Goal: Book appointment/travel/reservation

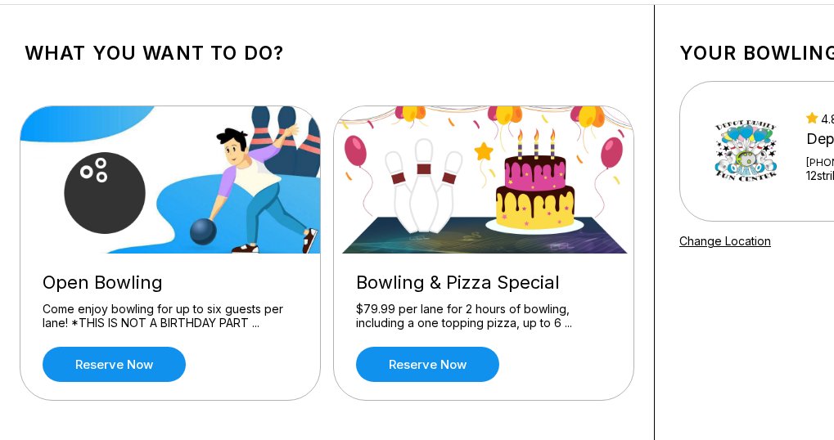
scroll to position [73, 0]
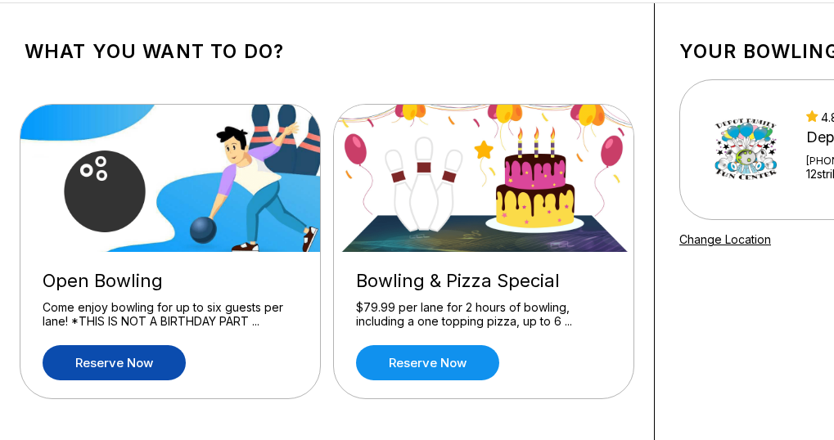
click at [142, 359] on link "Reserve now" at bounding box center [114, 362] width 143 height 35
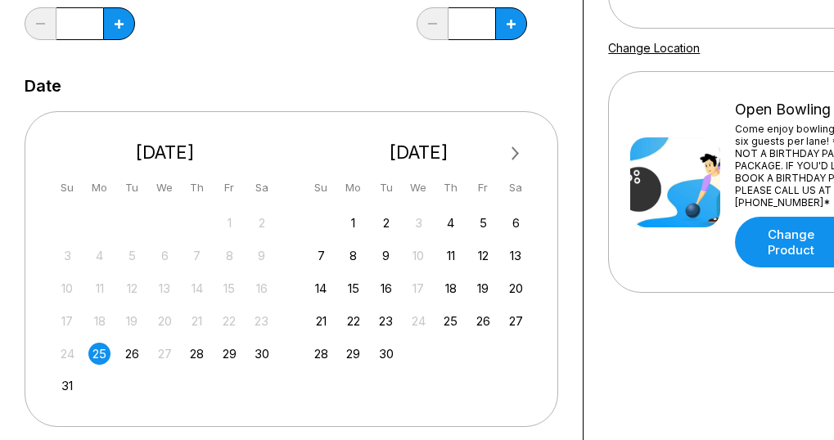
scroll to position [287, 0]
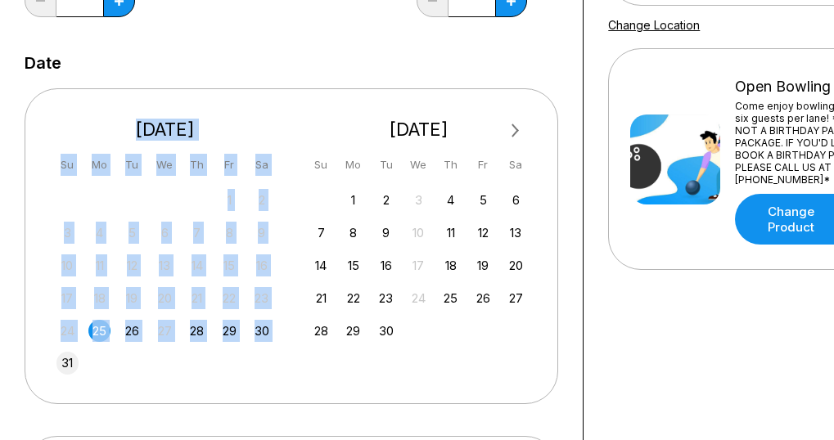
drag, startPoint x: 45, startPoint y: 354, endPoint x: 65, endPoint y: 362, distance: 21.3
click at [65, 362] on div "Next Month [DATE] Su Mo Tu We Th Fr Sa 27 28 29 30 31 1 2 3 4 5 6 7 8 9 10 11 1…" at bounding box center [292, 245] width 534 height 315
click at [65, 362] on div "31" at bounding box center [67, 363] width 22 height 22
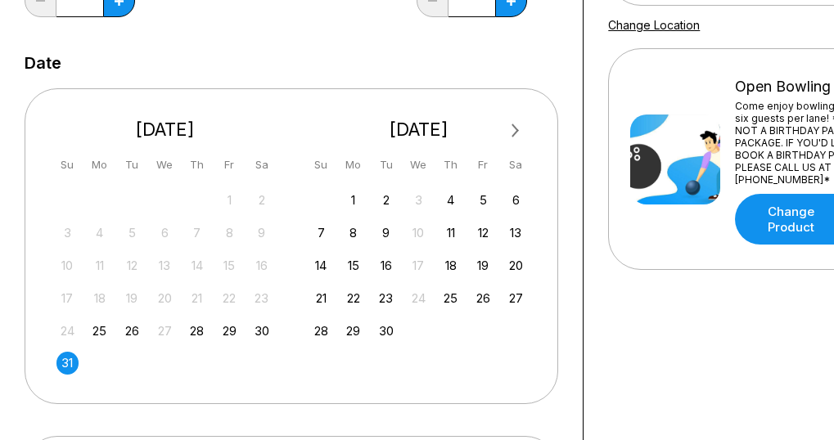
click at [65, 362] on div "31" at bounding box center [67, 363] width 22 height 22
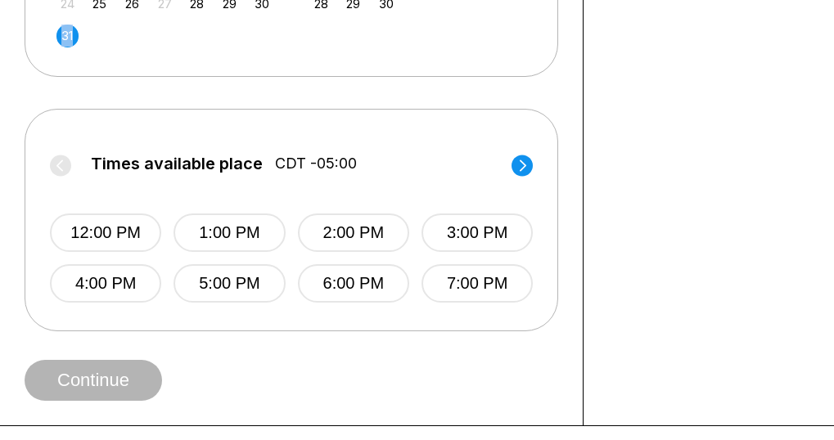
scroll to position [618, 0]
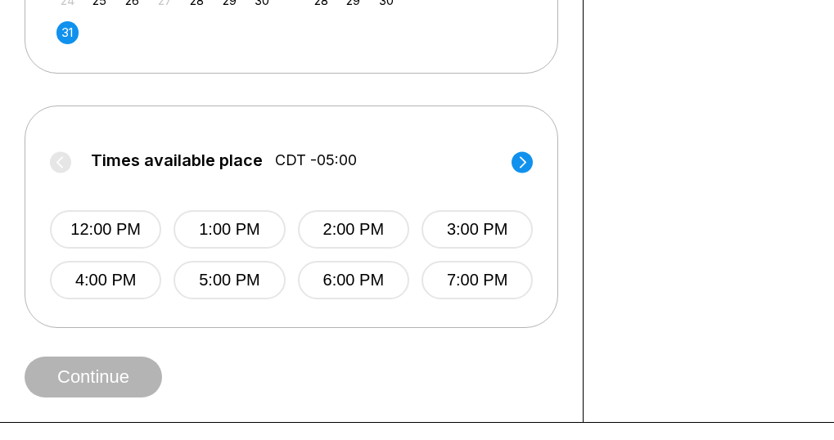
click at [117, 278] on button "4:00 PM" at bounding box center [105, 280] width 111 height 38
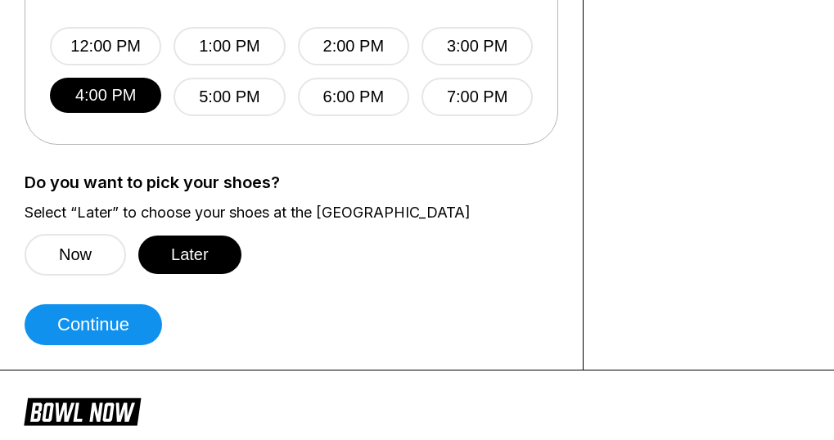
scroll to position [798, 0]
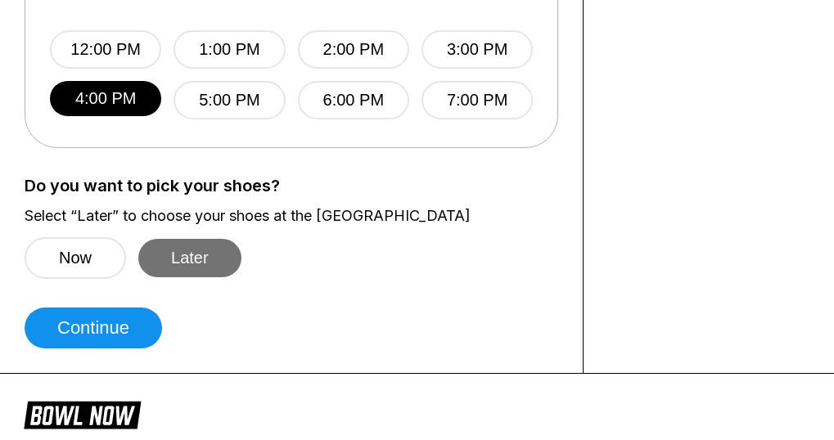
click at [199, 251] on button "Later" at bounding box center [189, 258] width 103 height 38
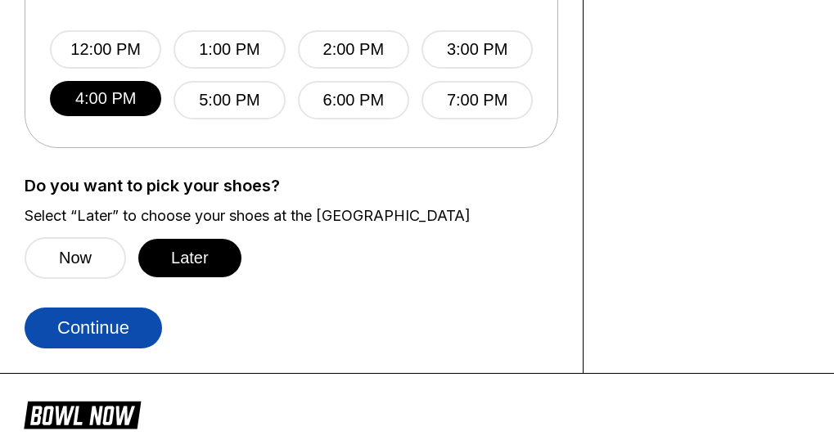
click at [128, 319] on button "Continue" at bounding box center [94, 328] width 138 height 41
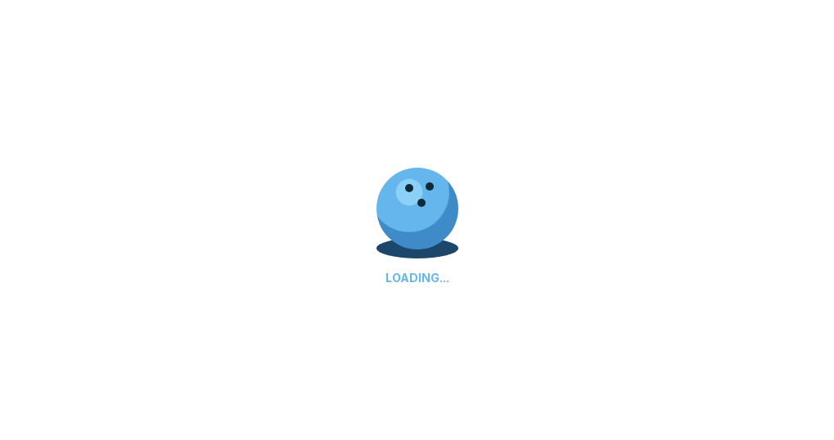
select select "**"
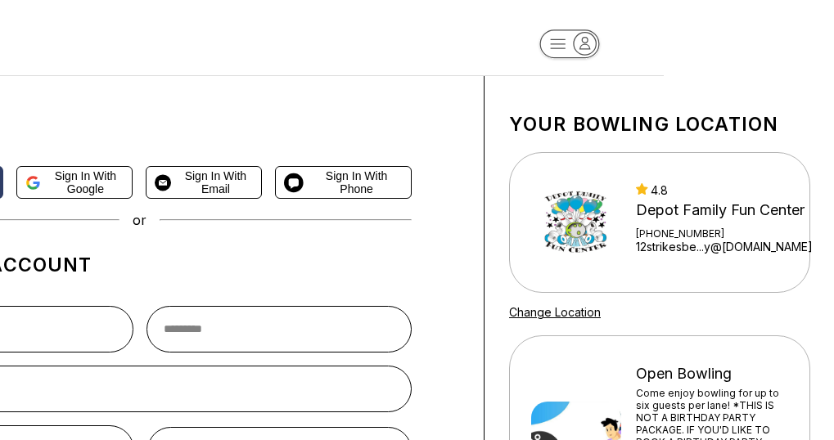
scroll to position [0, 171]
click at [574, 231] on img at bounding box center [575, 223] width 90 height 90
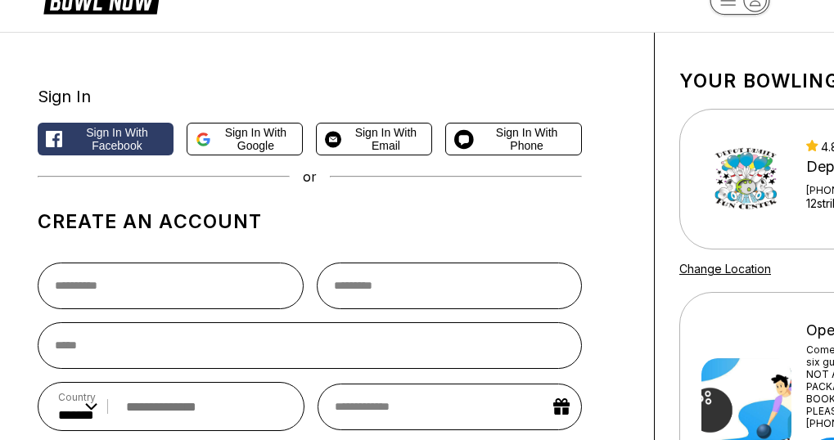
scroll to position [0, 0]
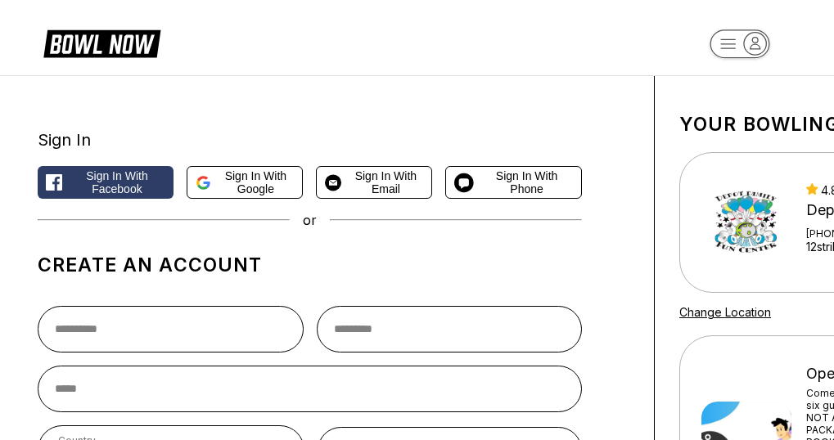
click at [787, 107] on div "Your bowling location 4.8 Depot Family Fun Center [PHONE_NUMBER] 12strikesbe...…" at bounding box center [830, 436] width 350 height 721
click at [744, 215] on img at bounding box center [747, 223] width 90 height 90
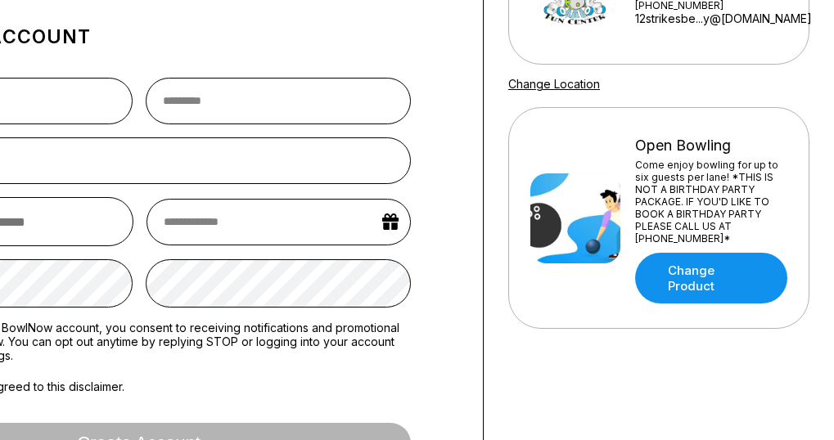
scroll to position [231, 171]
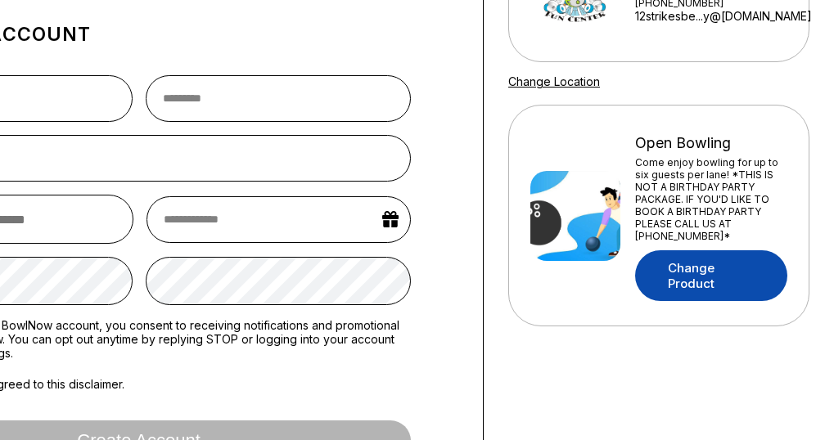
click at [688, 278] on link "Change Product" at bounding box center [711, 275] width 152 height 51
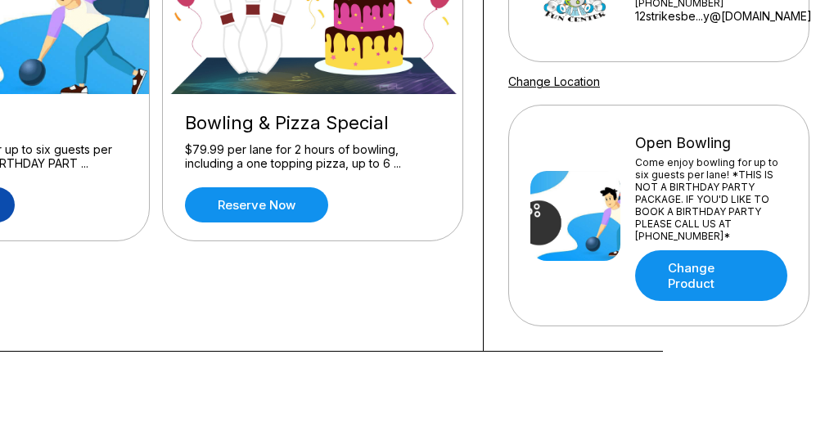
scroll to position [0, 0]
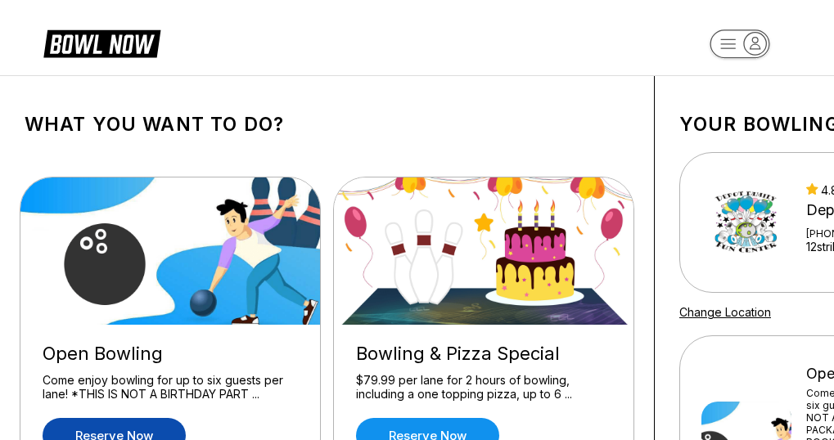
click at [688, 188] on div "4.8 Depot Family Fun Center [PHONE_NUMBER] 12strikesbe...y@[DOMAIN_NAME]" at bounding box center [829, 222] width 301 height 141
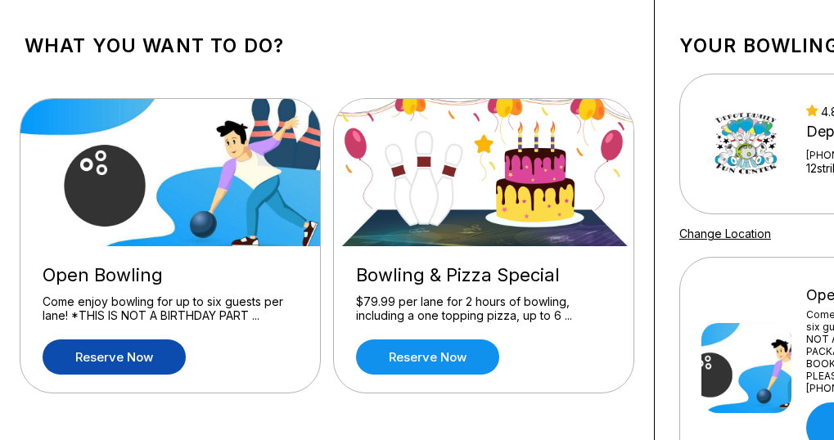
scroll to position [81, 0]
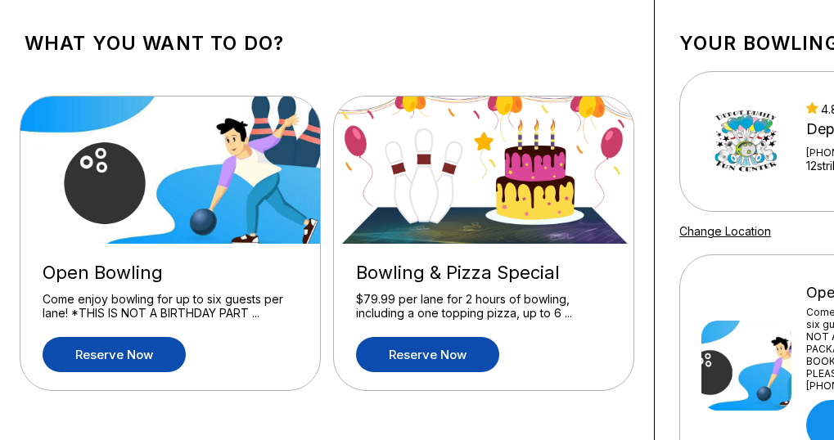
click at [462, 340] on link "Reserve now" at bounding box center [427, 354] width 143 height 35
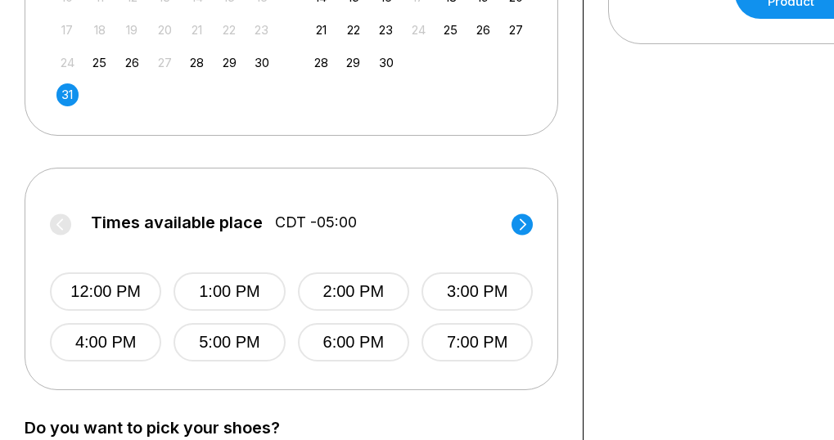
scroll to position [568, 0]
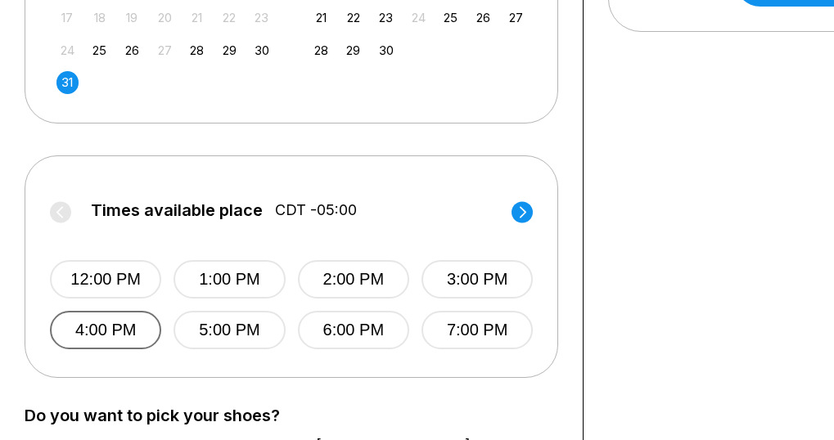
click at [97, 332] on button "4:00 PM" at bounding box center [105, 330] width 111 height 38
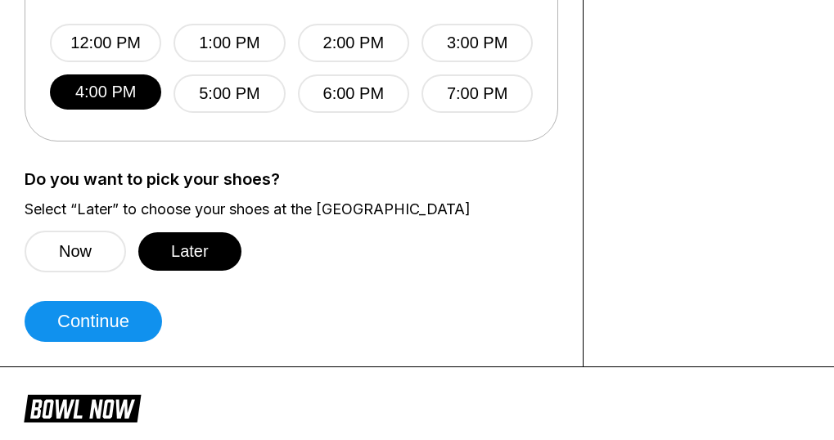
scroll to position [808, 0]
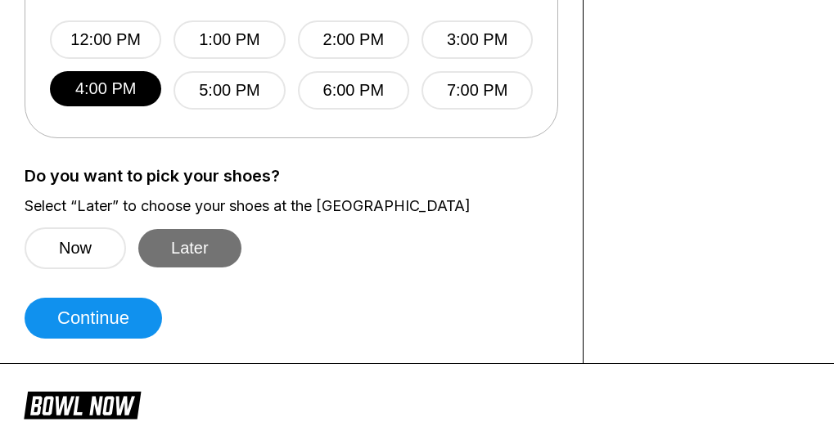
click at [207, 238] on button "Later" at bounding box center [189, 248] width 103 height 38
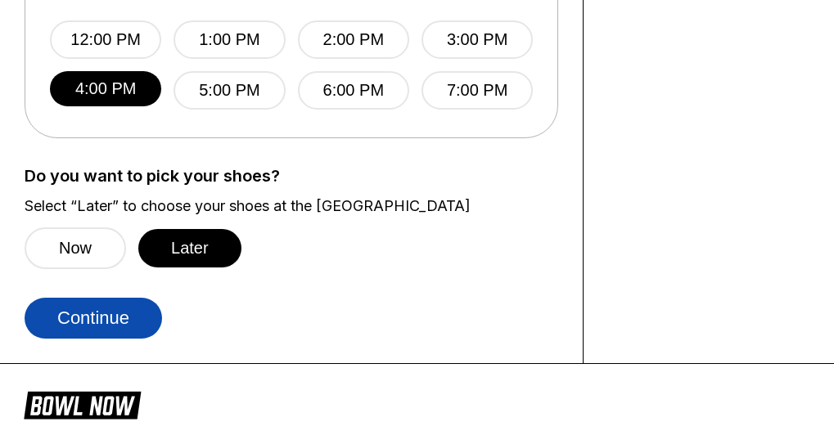
click at [110, 315] on button "Continue" at bounding box center [94, 318] width 138 height 41
select select "**"
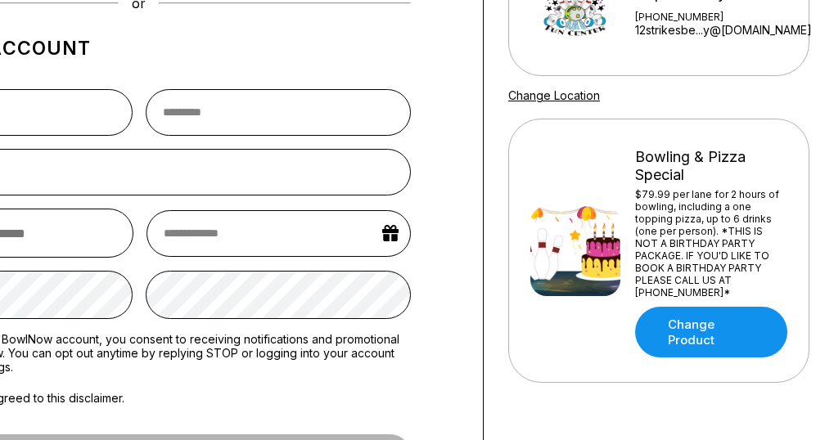
scroll to position [219, 171]
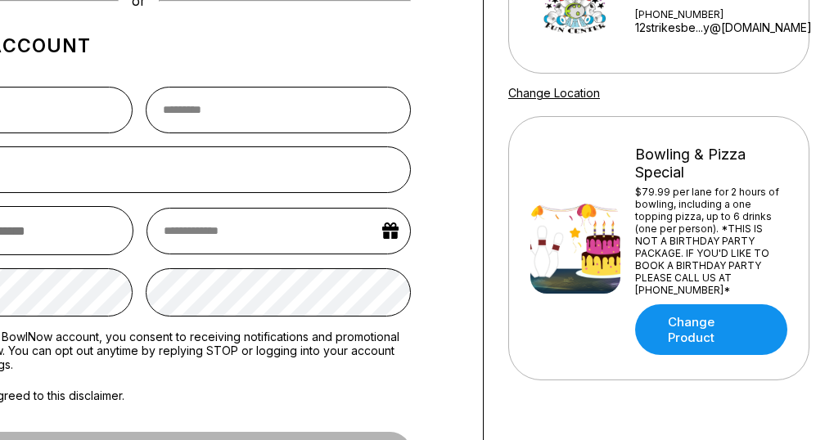
click at [833, 219] on div "Your bowling location 4.8 Depot Family Fun Center [PHONE_NUMBER] 12strikesbe...…" at bounding box center [659, 217] width 350 height 721
